Goal: Find specific page/section: Find specific page/section

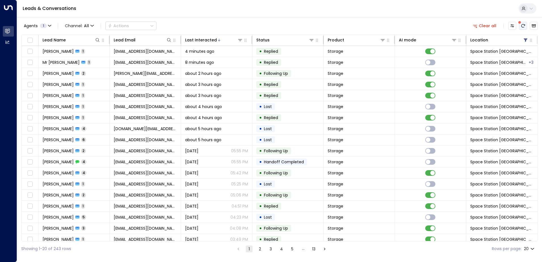
click at [524, 29] on button "There are new threads available. Refresh the grid to view the latest updates." at bounding box center [523, 26] width 8 height 8
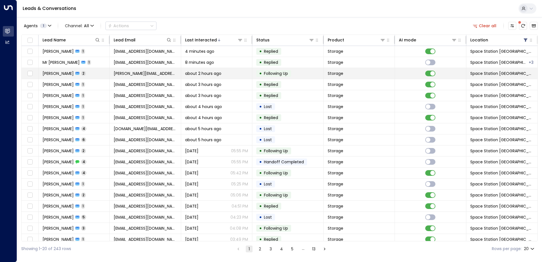
click at [168, 76] on td "[PERSON_NAME][EMAIL_ADDRESS][DOMAIN_NAME]" at bounding box center [145, 73] width 71 height 11
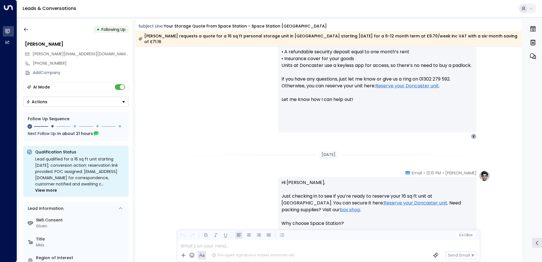
scroll to position [279, 0]
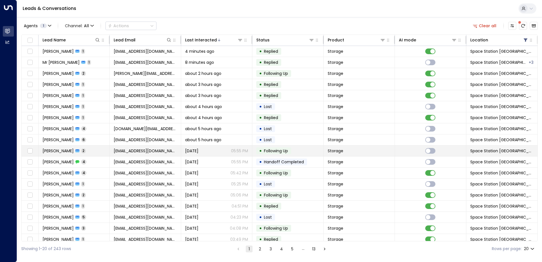
click at [67, 146] on td "[PERSON_NAME] 2" at bounding box center [74, 150] width 71 height 11
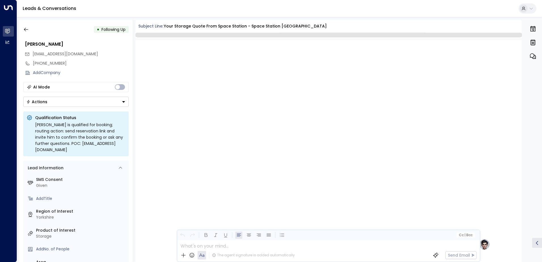
scroll to position [434, 0]
